Goal: Information Seeking & Learning: Find specific fact

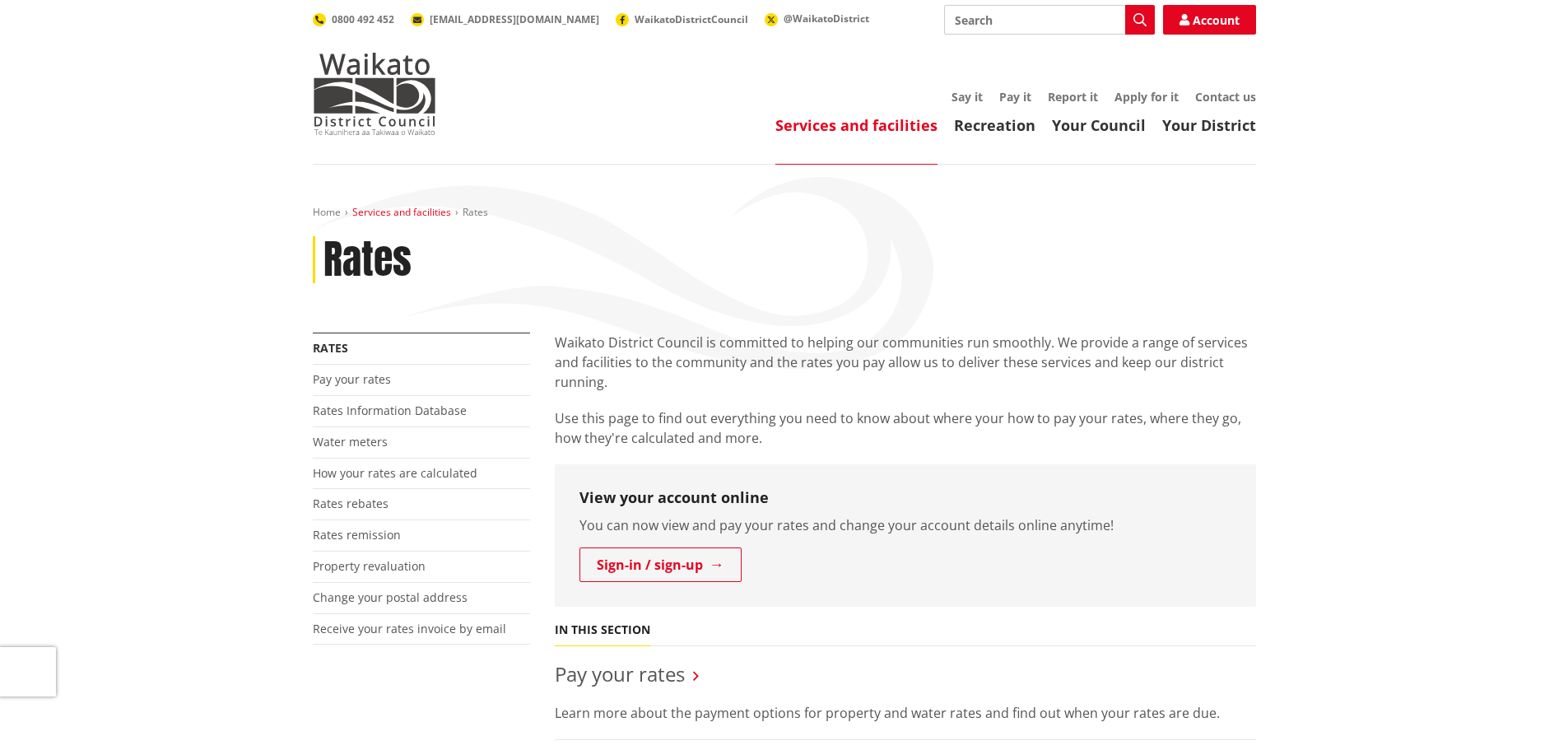
click at [386, 213] on link "Services and facilities" at bounding box center [401, 212] width 99 height 14
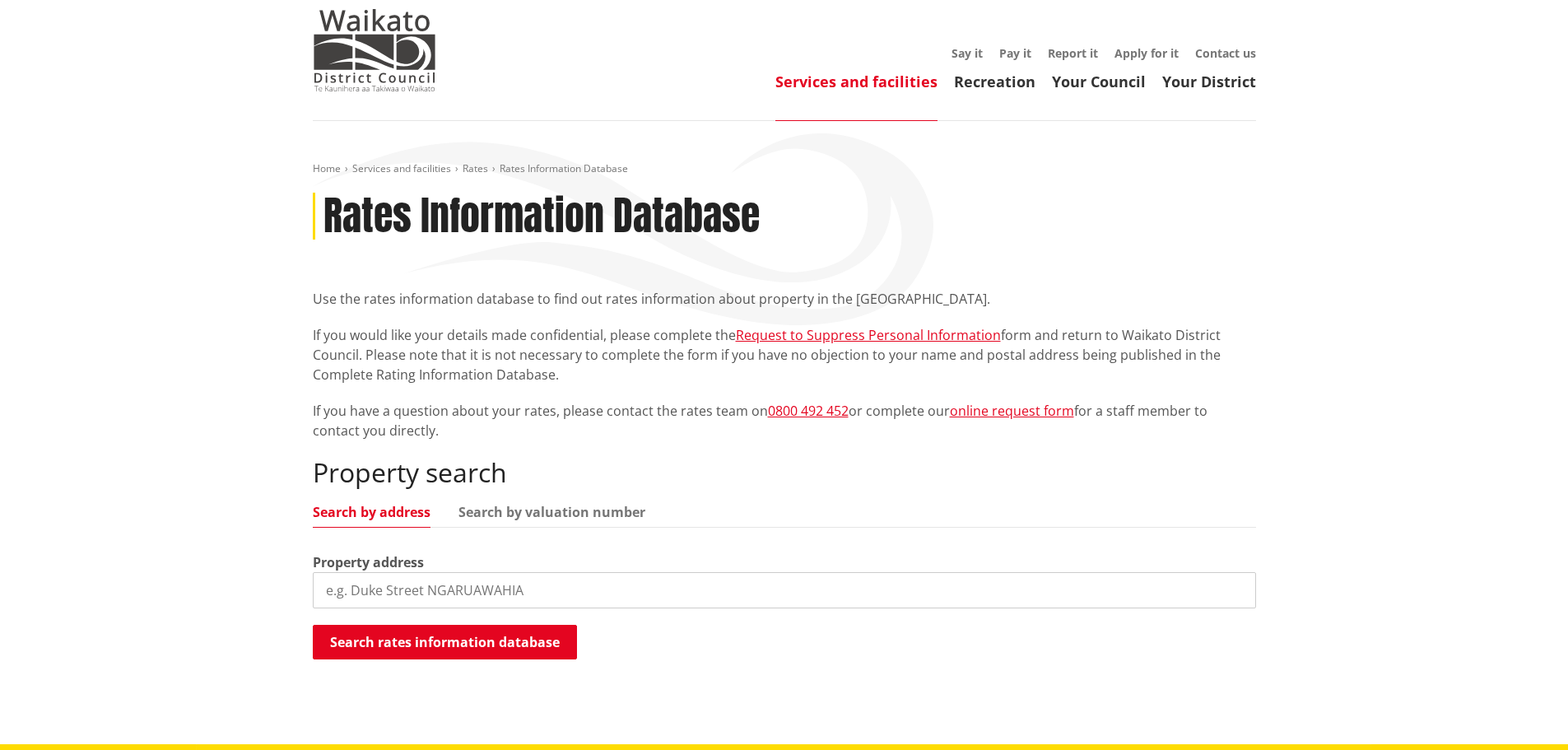
scroll to position [82, 0]
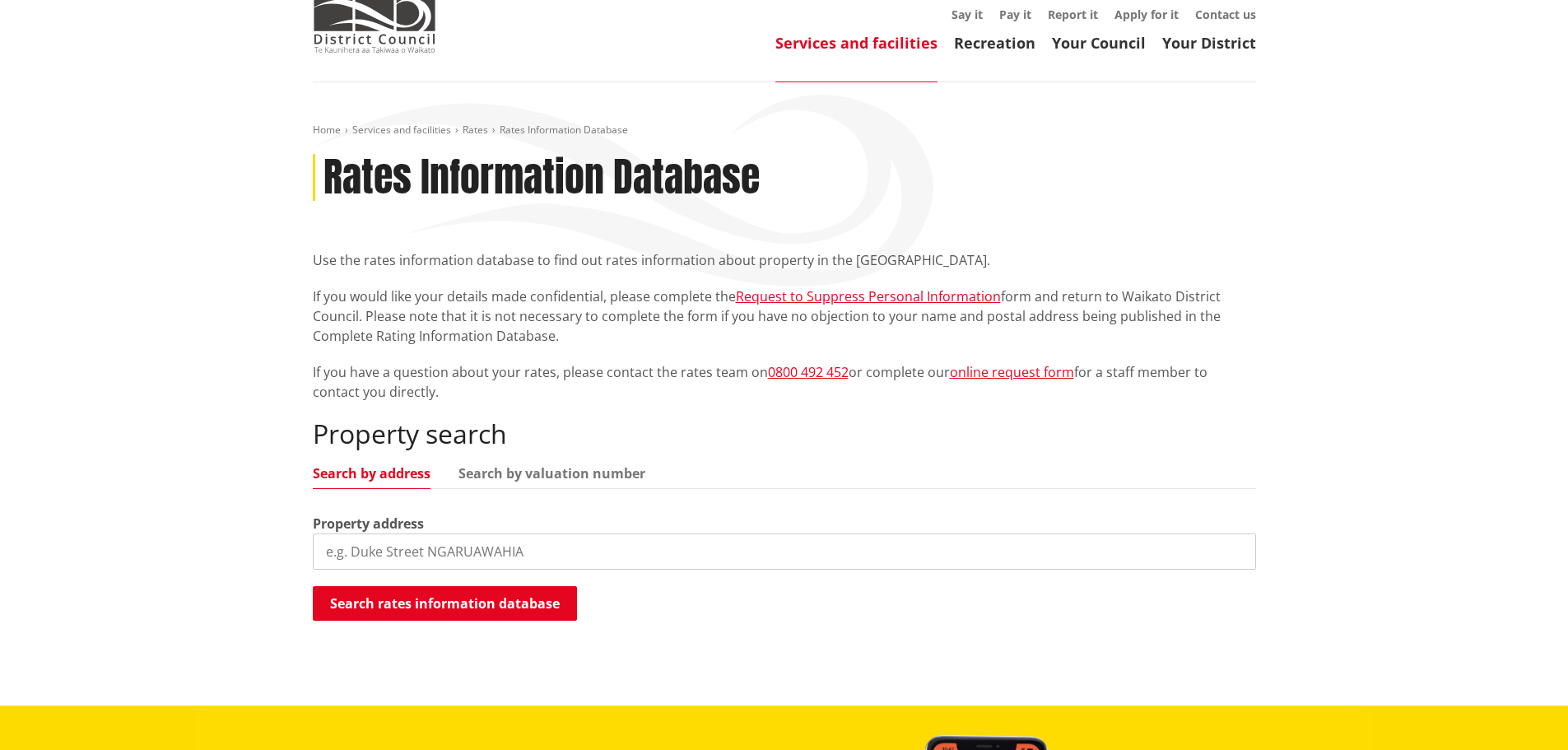
click at [405, 554] on input "search" at bounding box center [784, 551] width 943 height 36
type input "24b henderson"
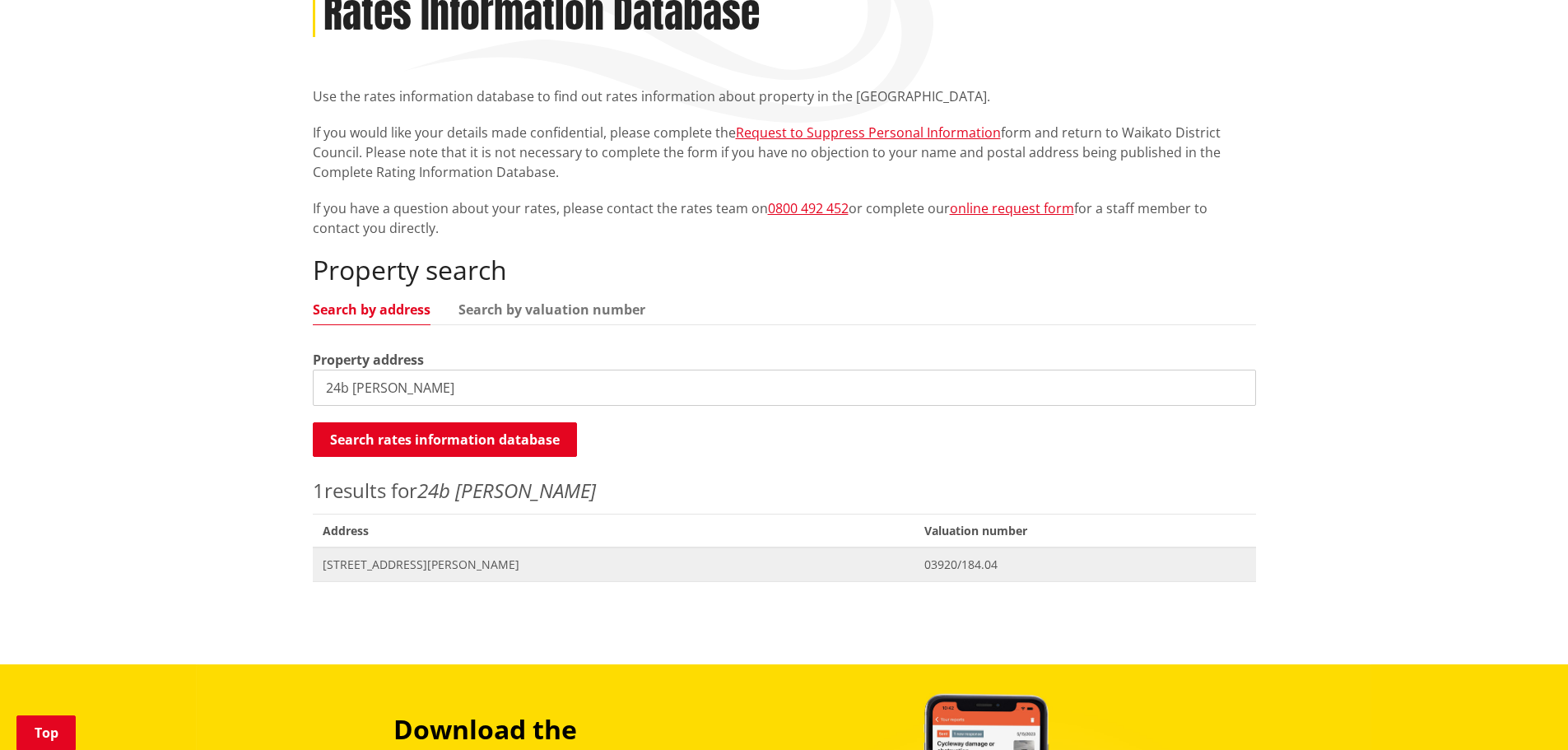
scroll to position [246, 0]
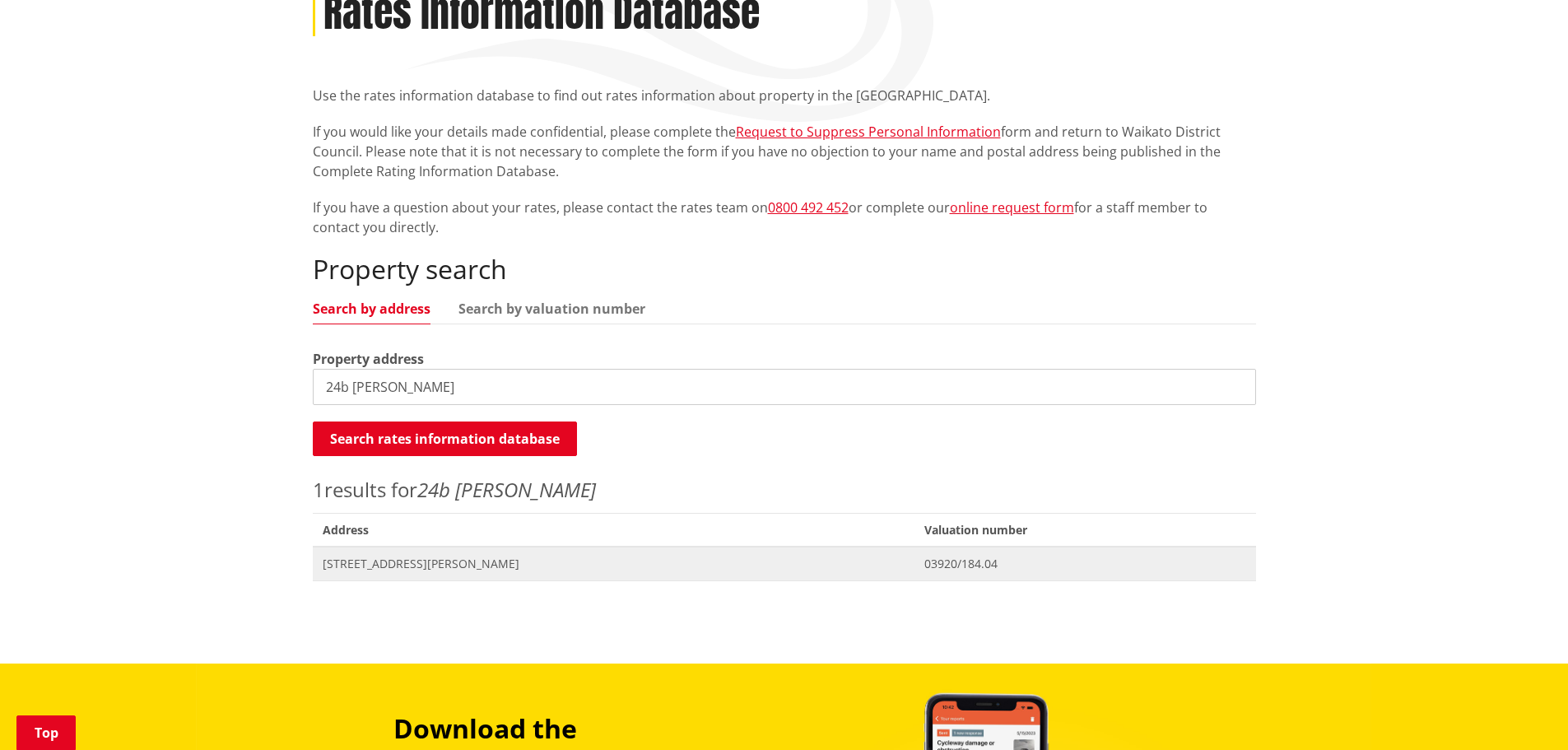
click at [421, 556] on span "[STREET_ADDRESS][PERSON_NAME]" at bounding box center [614, 563] width 583 height 17
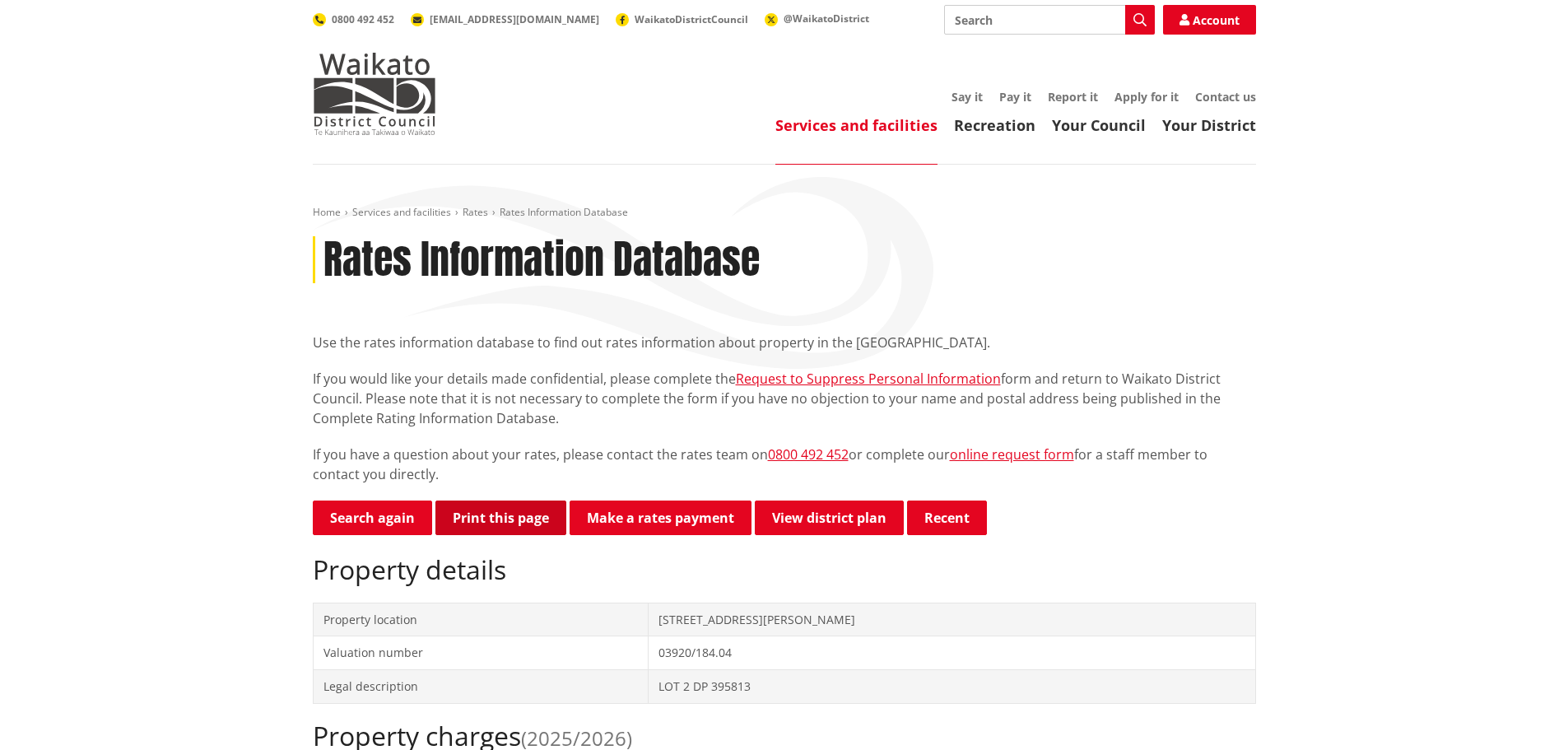
click at [482, 507] on button "Print this page" at bounding box center [500, 517] width 131 height 34
